Goal: Transaction & Acquisition: Purchase product/service

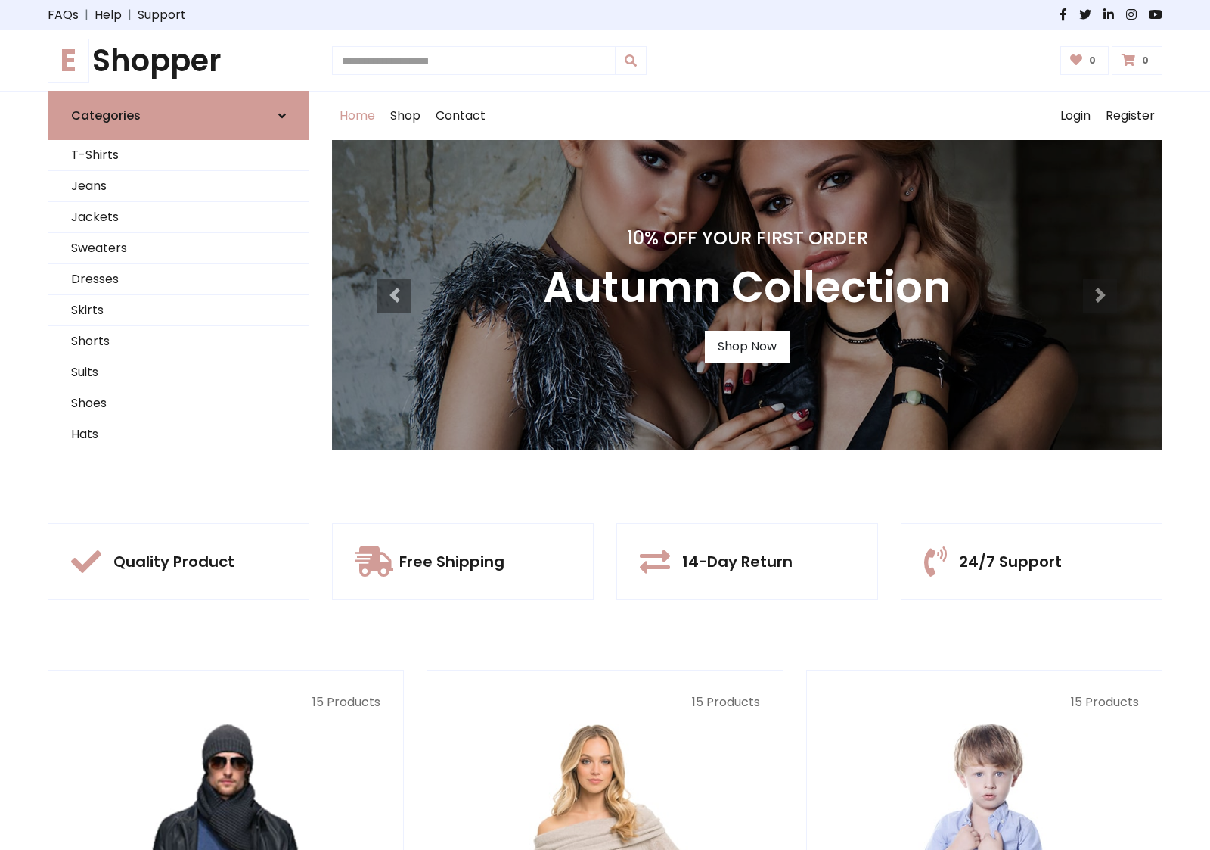
click at [605, 424] on div "10% Off Your First Order Autumn Collection Shop Now" at bounding box center [747, 295] width 831 height 310
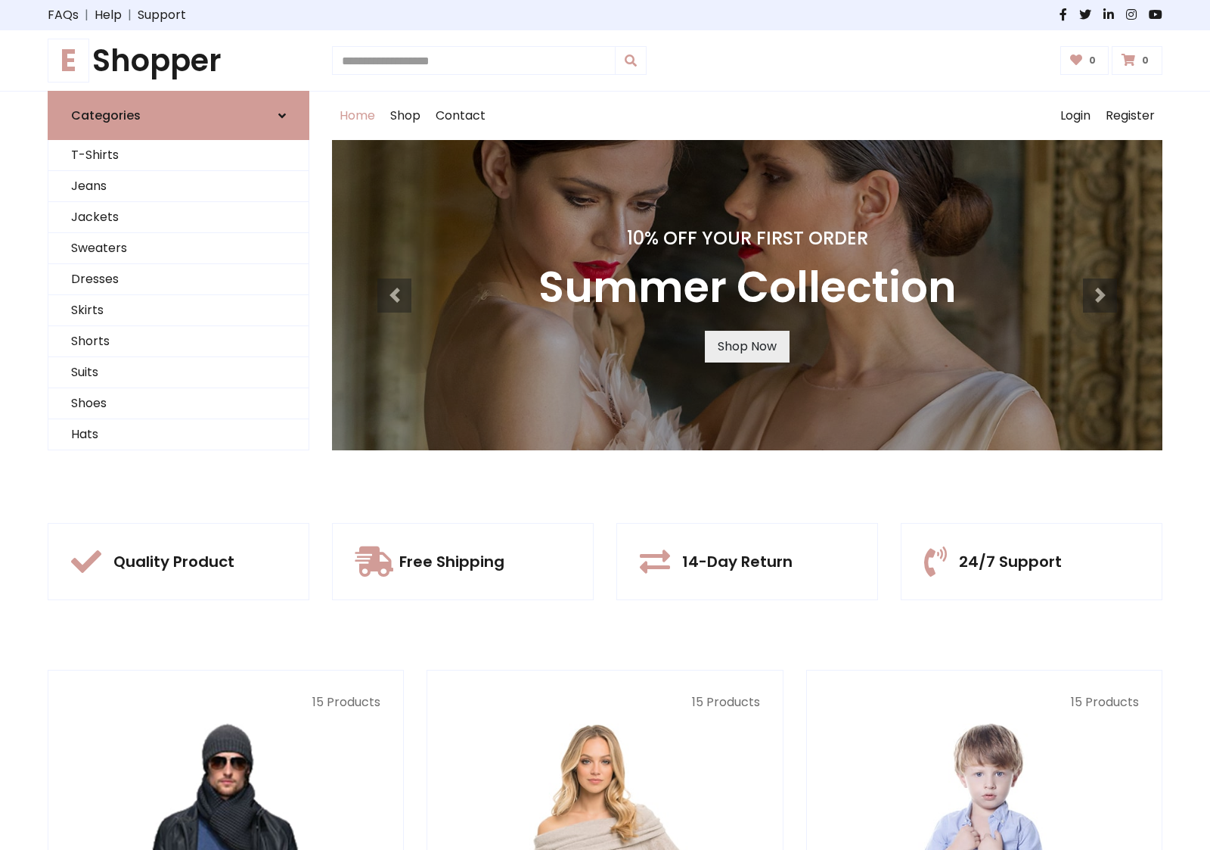
click at [747, 346] on link "Shop Now" at bounding box center [747, 347] width 85 height 32
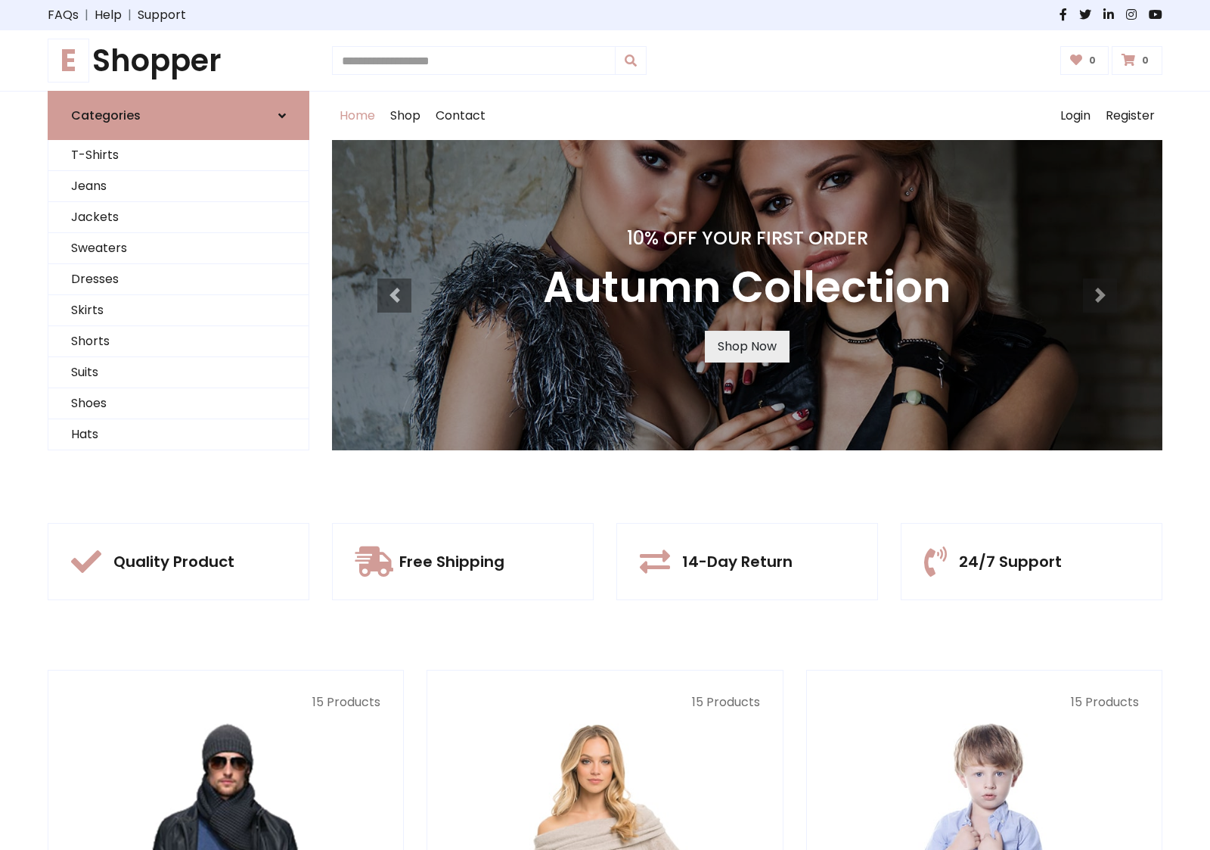
click at [747, 346] on link "Shop Now" at bounding box center [747, 347] width 85 height 32
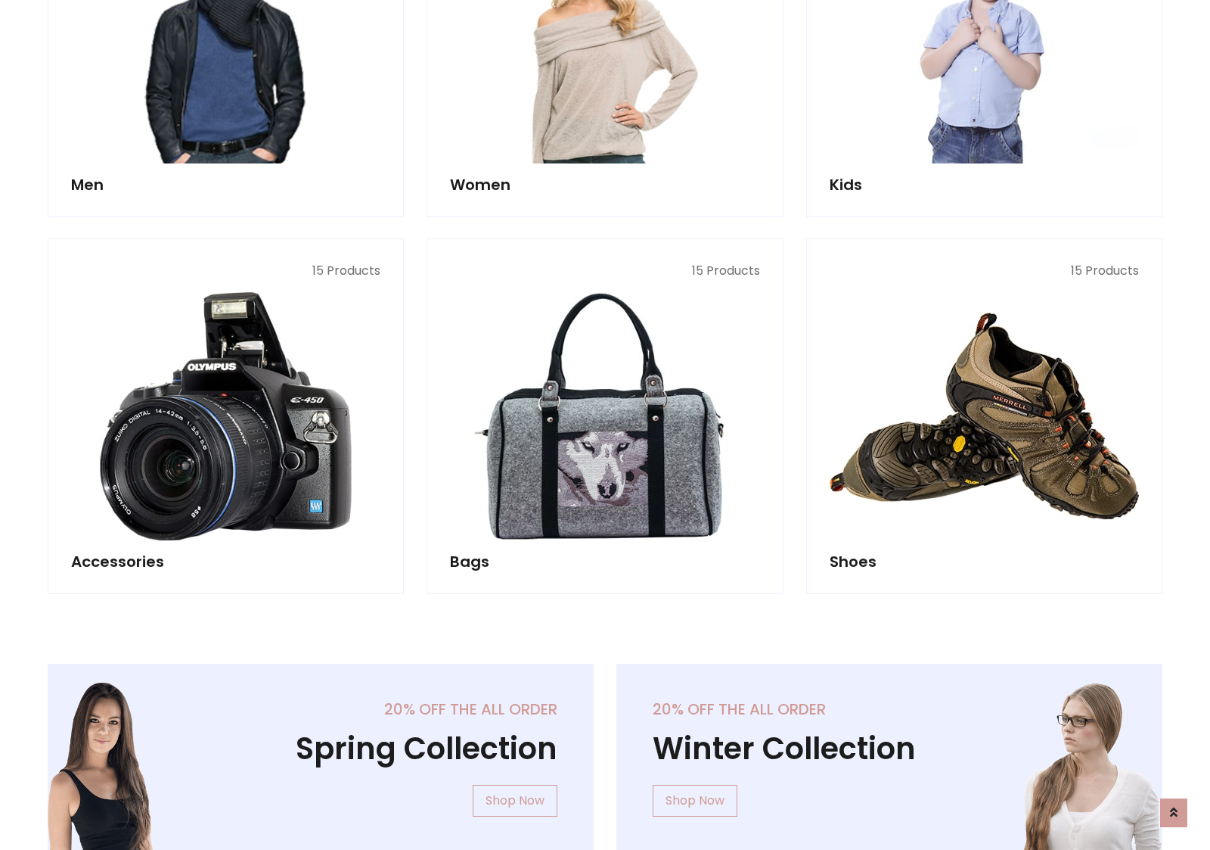
scroll to position [1508, 0]
